Goal: Task Accomplishment & Management: Manage account settings

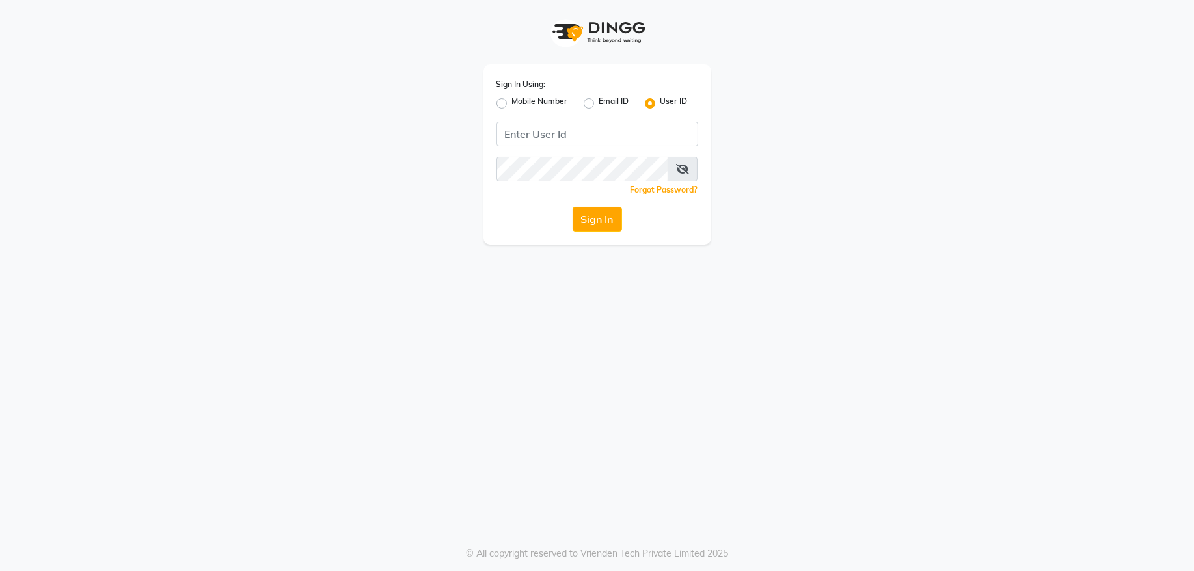
click at [512, 103] on label "Mobile Number" at bounding box center [540, 104] width 56 height 16
click at [512, 103] on input "Mobile Number" at bounding box center [516, 100] width 8 height 8
radio input "true"
radio input "false"
click at [515, 134] on div at bounding box center [519, 133] width 42 height 14
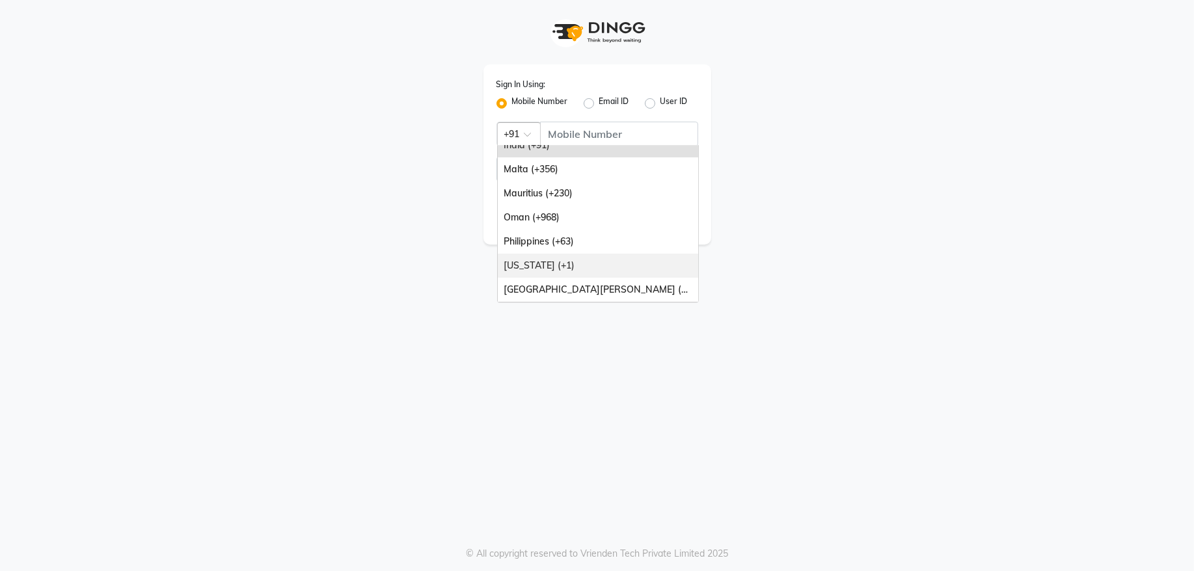
scroll to position [176, 0]
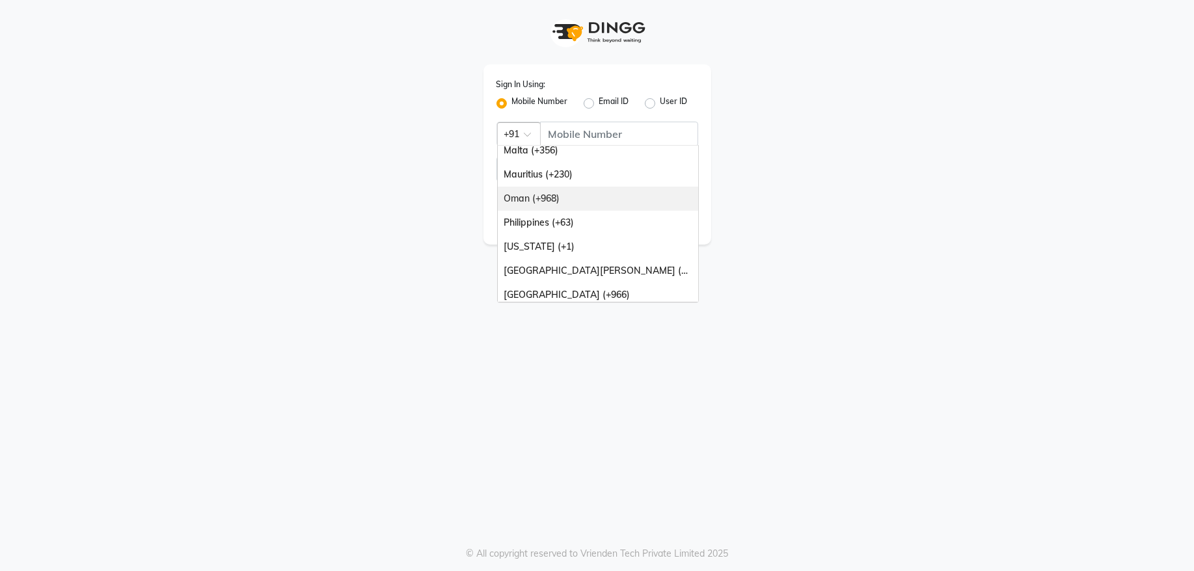
click at [544, 196] on div "Oman (+968)" at bounding box center [598, 199] width 200 height 24
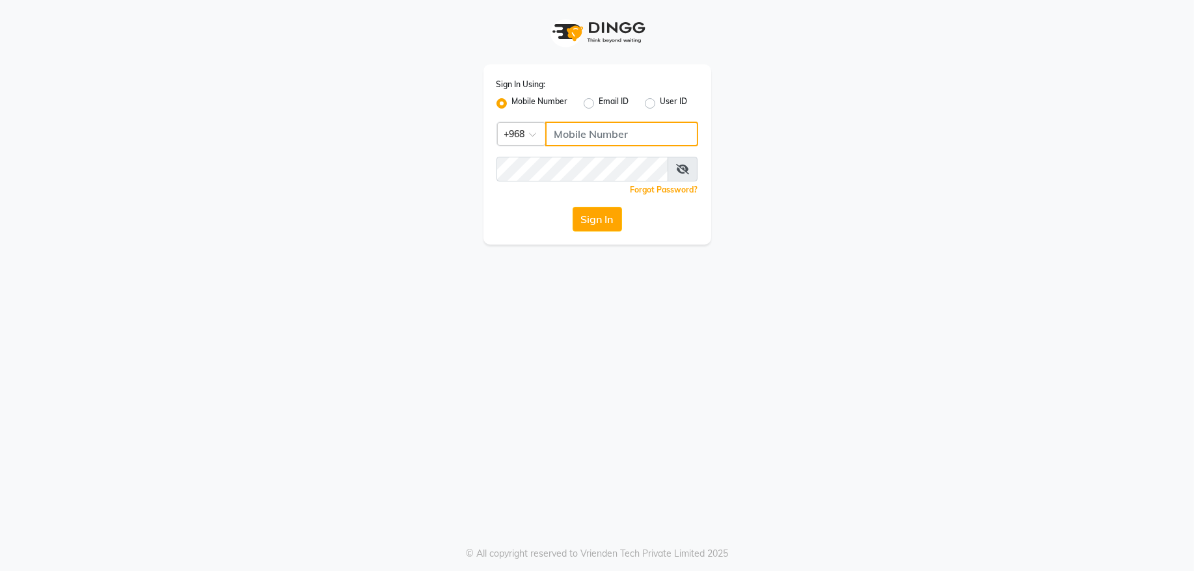
click at [579, 122] on input "Username" at bounding box center [621, 134] width 153 height 25
type input "71972226"
click at [592, 213] on button "Sign In" at bounding box center [597, 219] width 49 height 25
